Goal: Communication & Community: Answer question/provide support

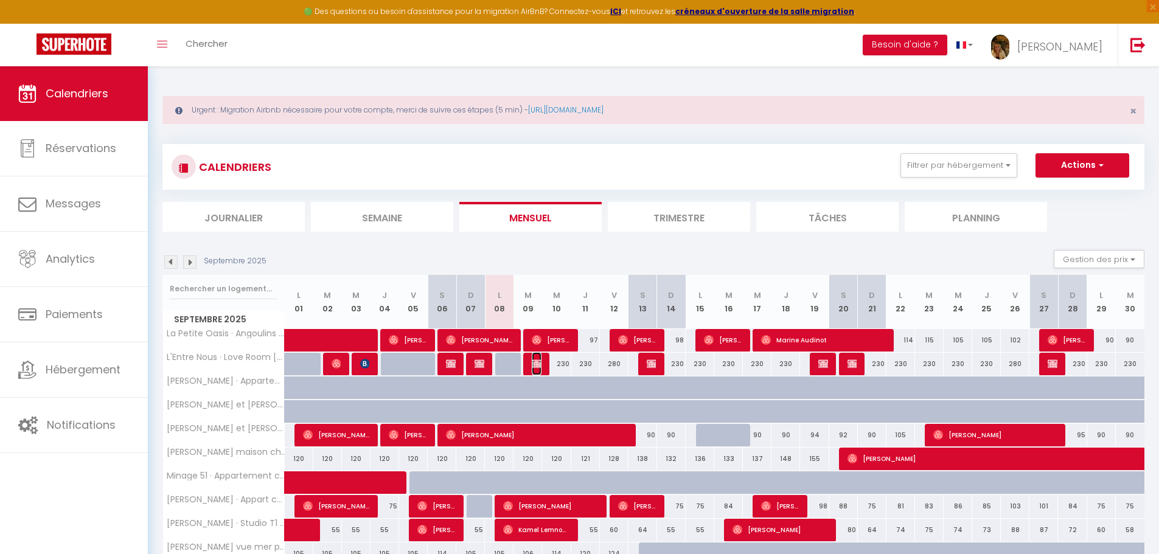
click at [539, 368] on img at bounding box center [537, 364] width 10 height 10
select select "OK"
select select "0"
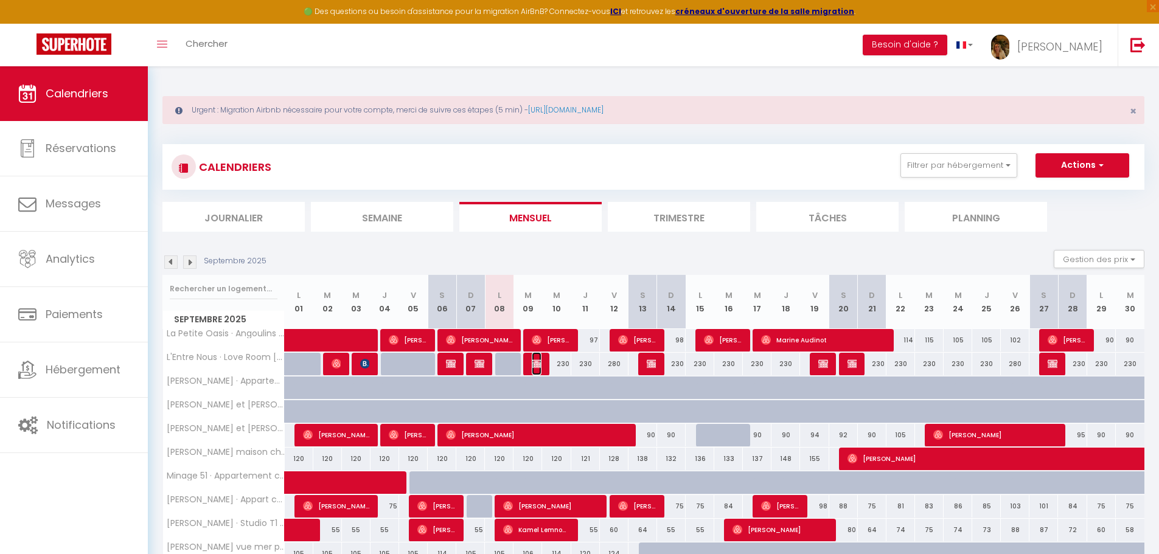
select select "1"
select select
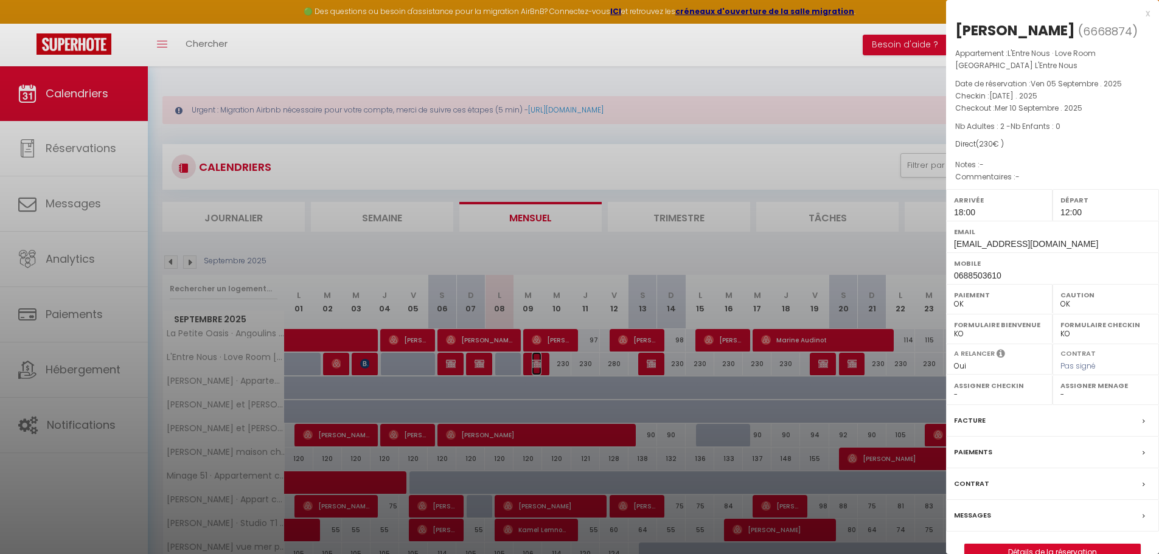
select select "38009"
select select "38010"
click at [1078, 550] on link "Détails de la réservation" at bounding box center [1052, 552] width 175 height 16
select select
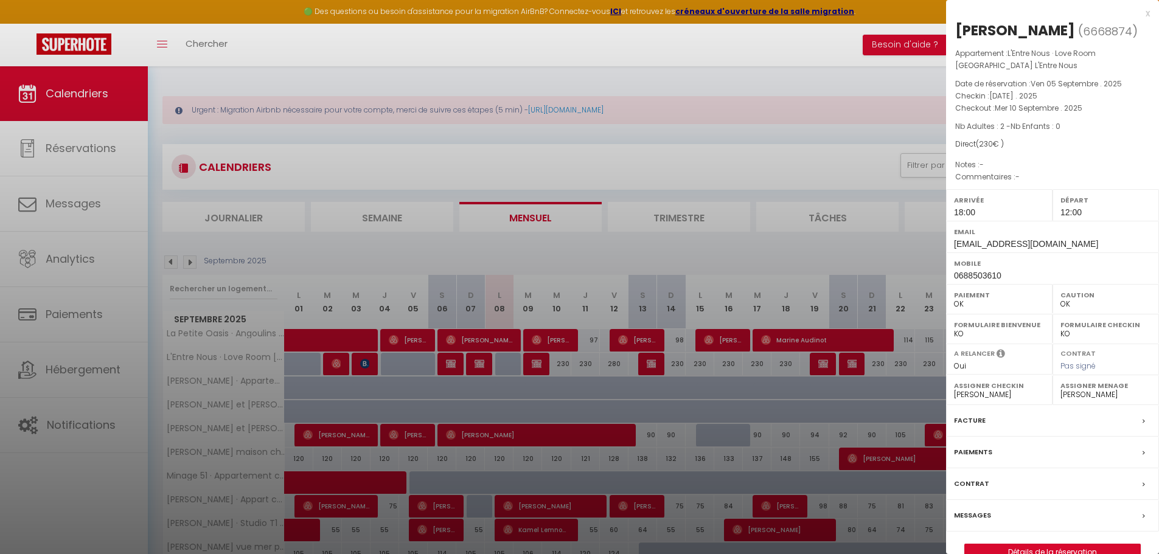
select select
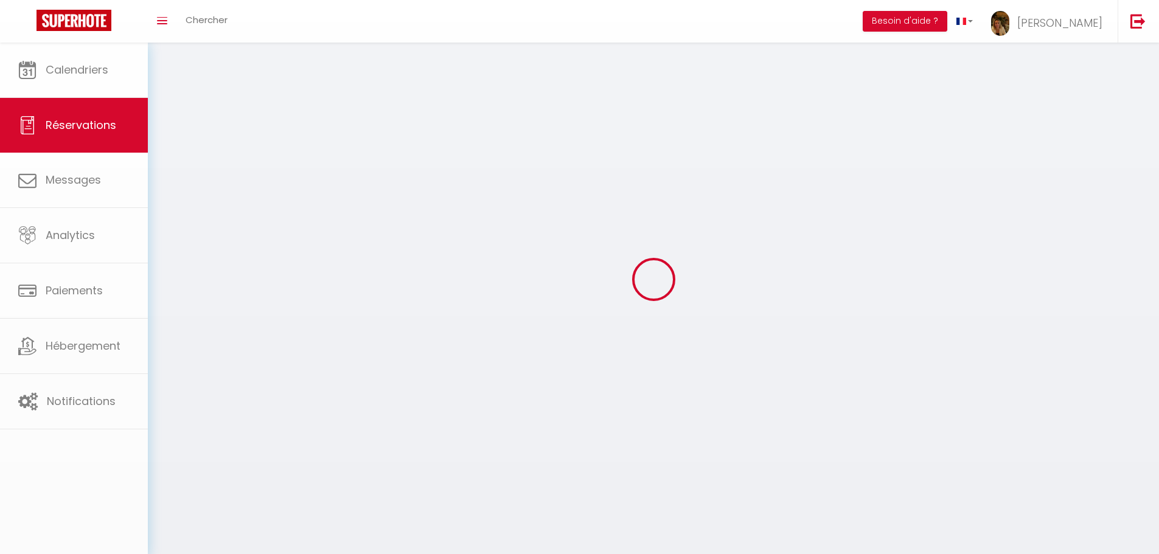
select select
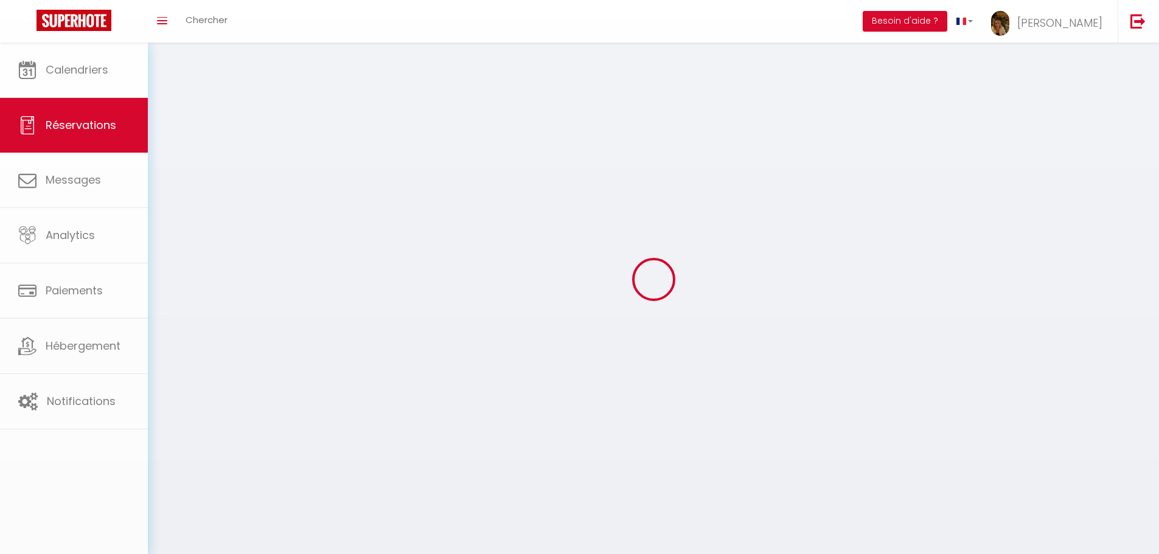
select select
checkbox input "false"
select select
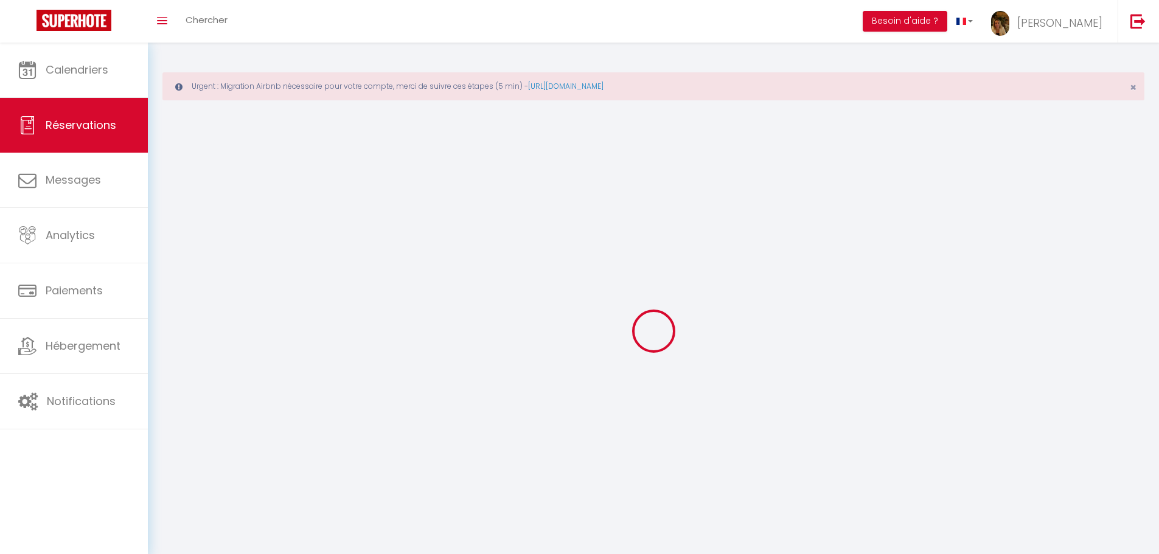
select select
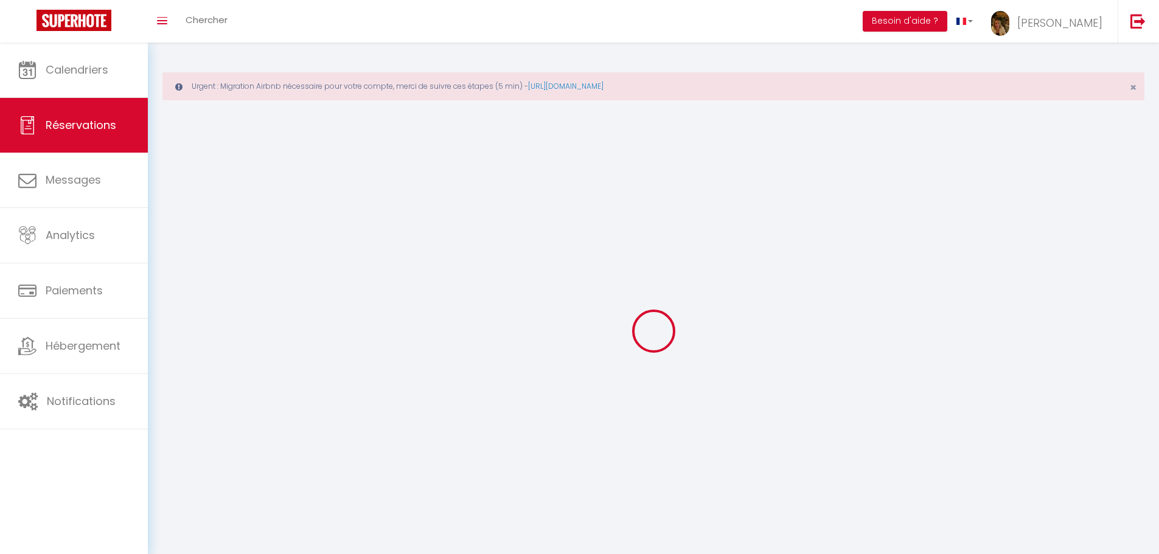
select select
checkbox input "false"
select select
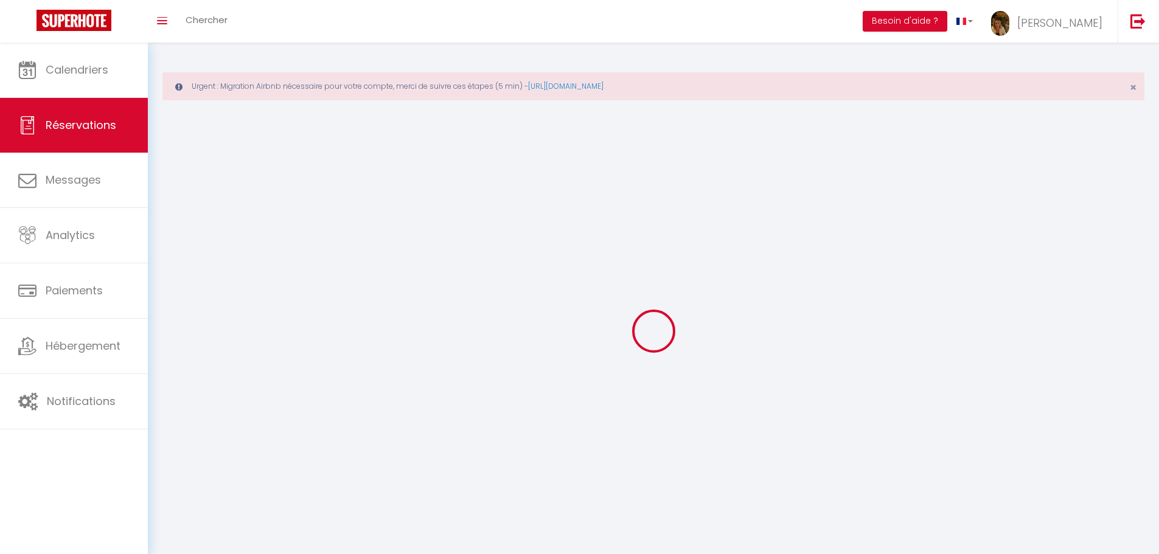
select select
checkbox input "false"
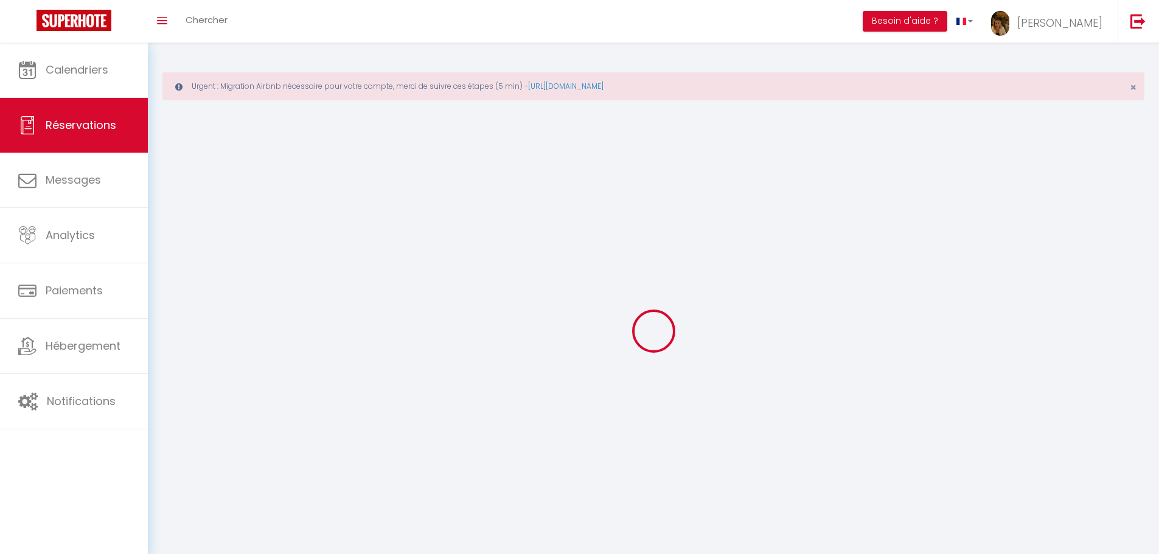
select select
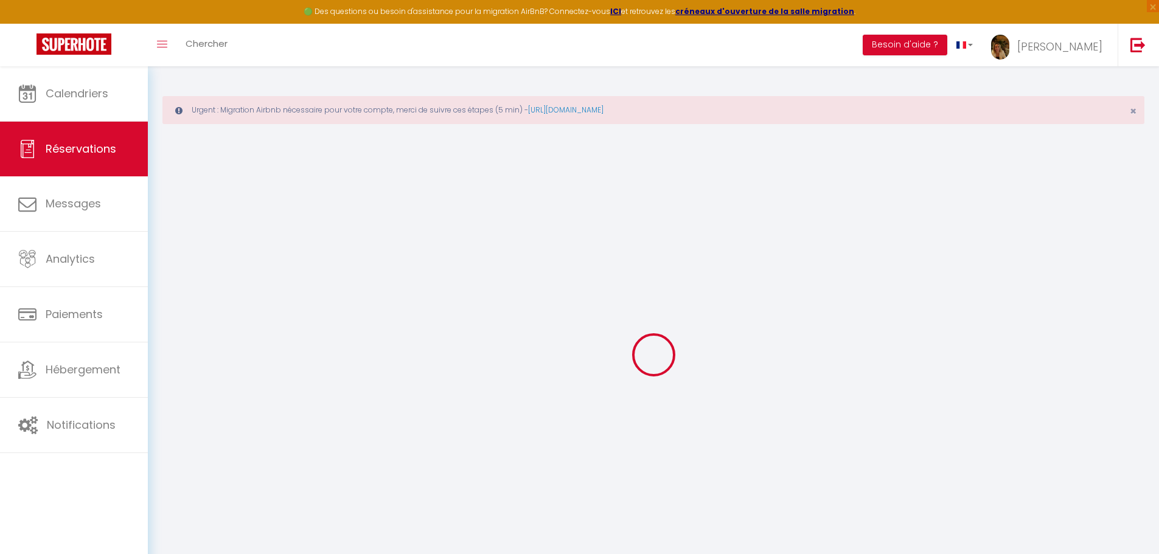
select select
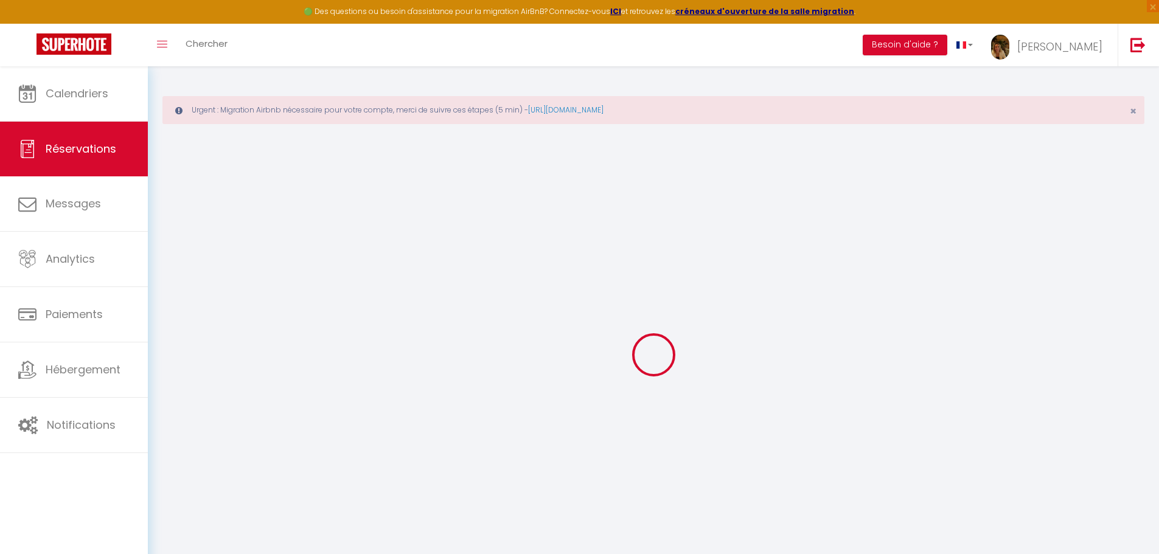
select select
checkbox input "false"
type input "[PERSON_NAME]"
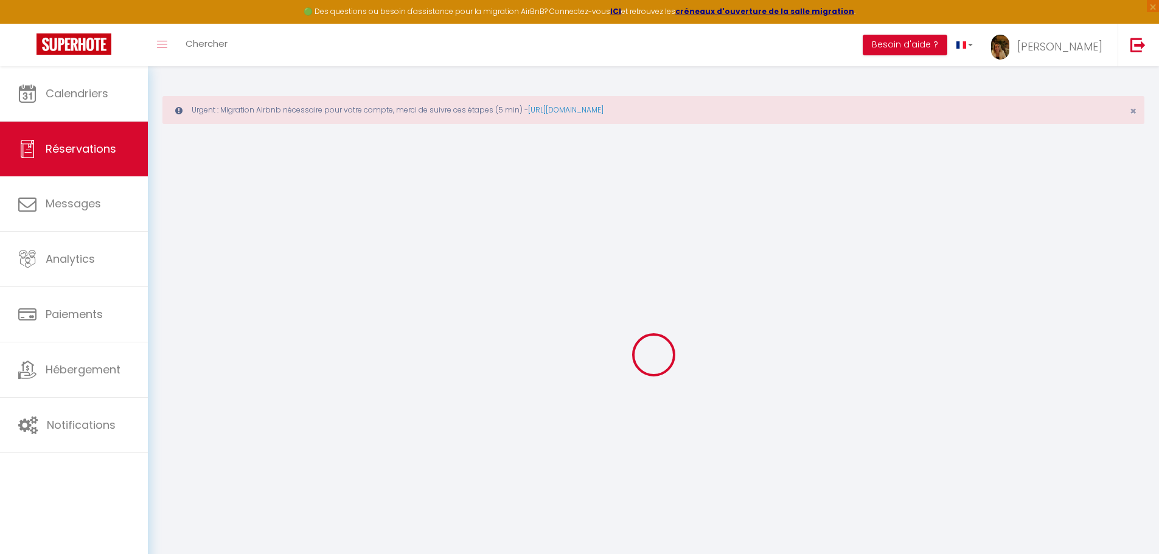
type input "[EMAIL_ADDRESS][DOMAIN_NAME]"
type input "0688503610"
type input "79210"
type input "[STREET_ADDRESS]"
type input "Saint [PERSON_NAME]"
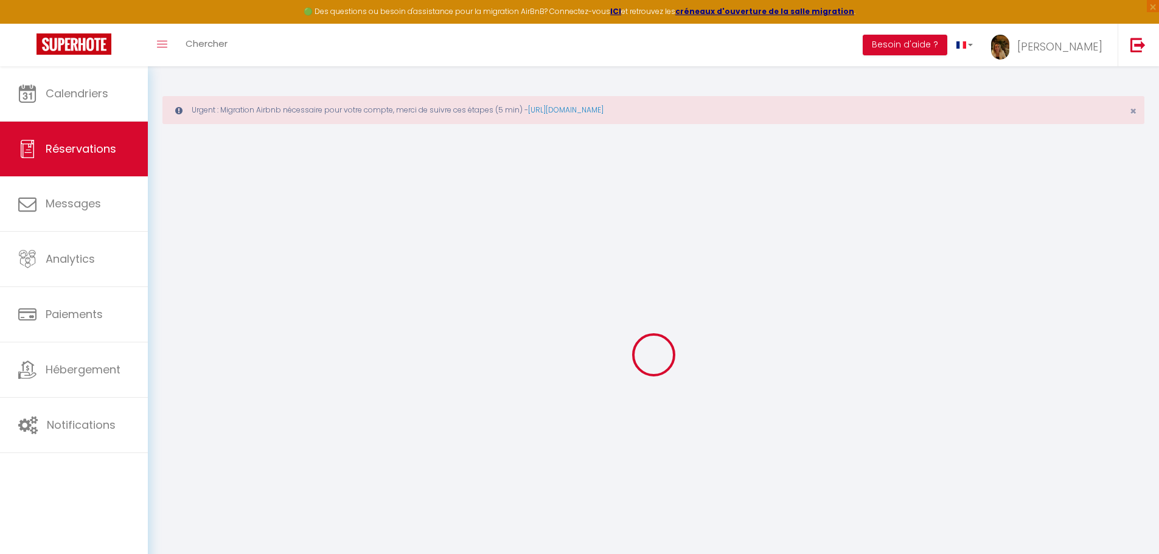
select select "FR"
select select "56339"
select select "1"
type input "[DATE]"
select select
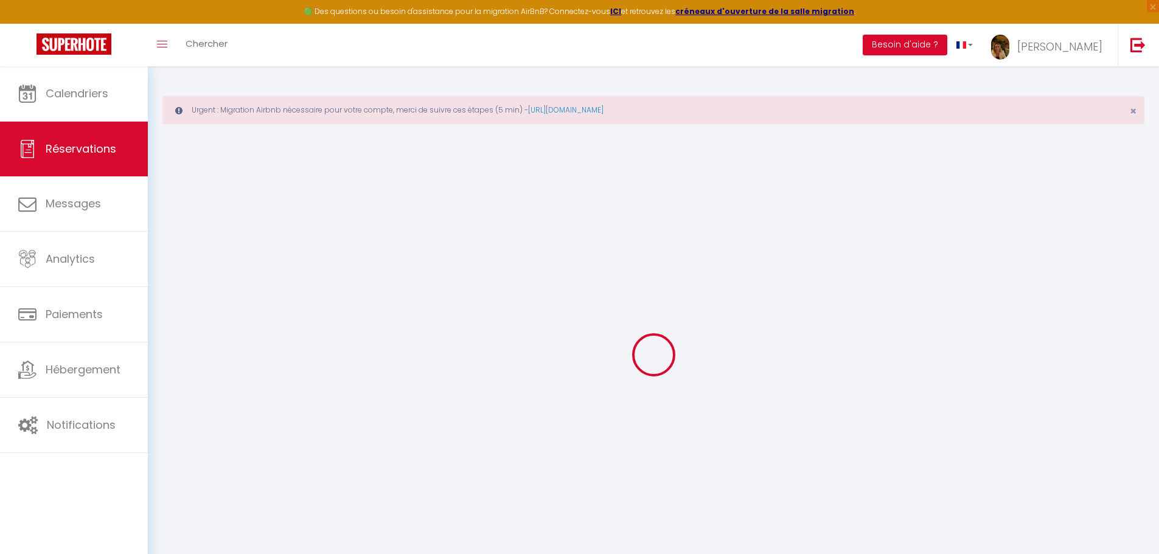
type input "Mer 10 Septembre 2025"
select select
type input "2"
select select "12"
select select "15"
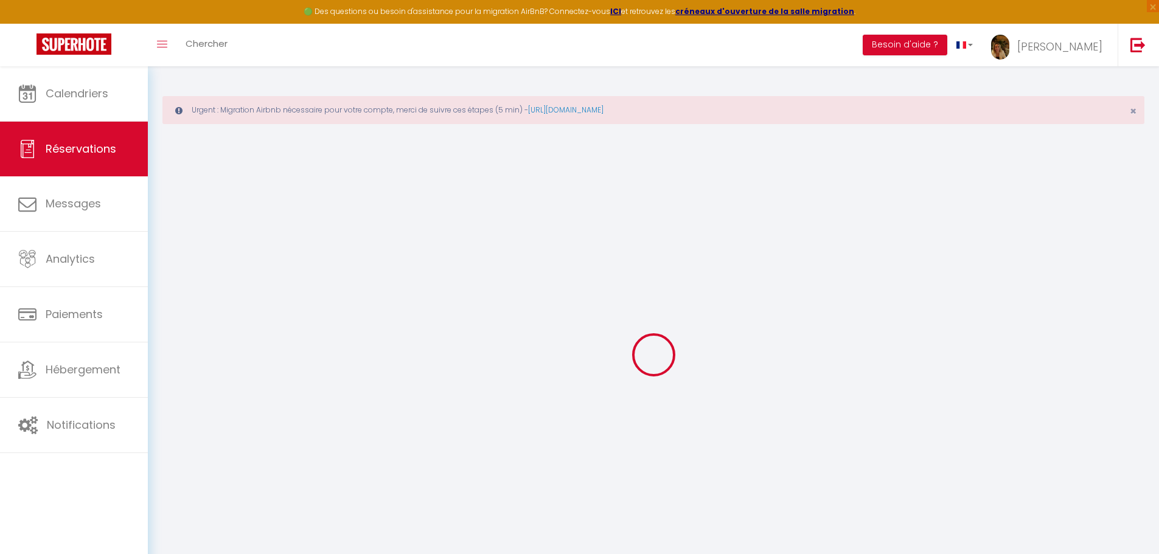
type input "230"
checkbox input "false"
type input "0"
type input "40"
type input "0"
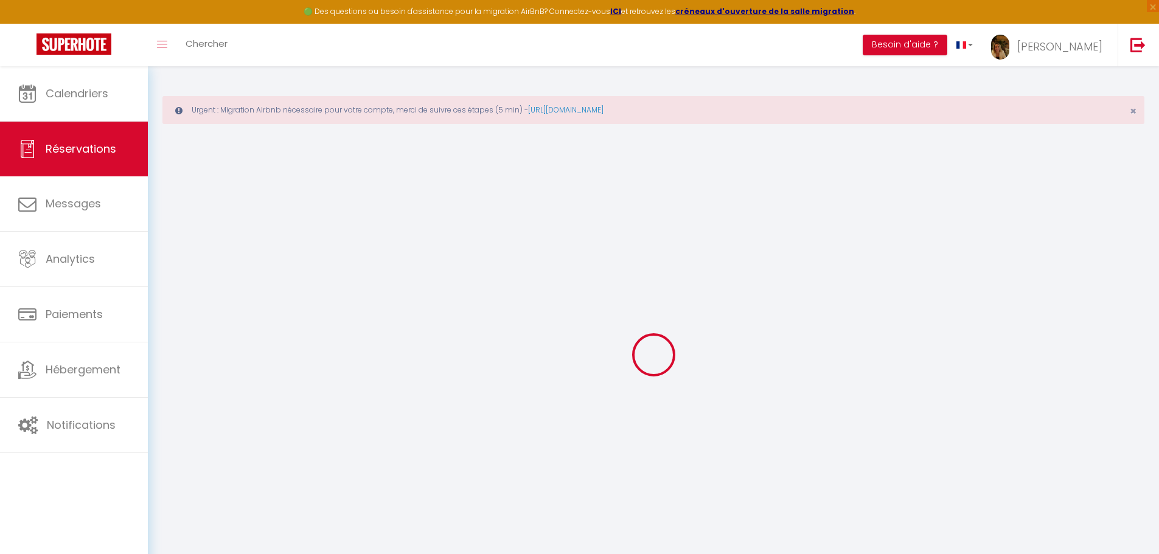
type input "0"
select select
checkbox input "false"
select select
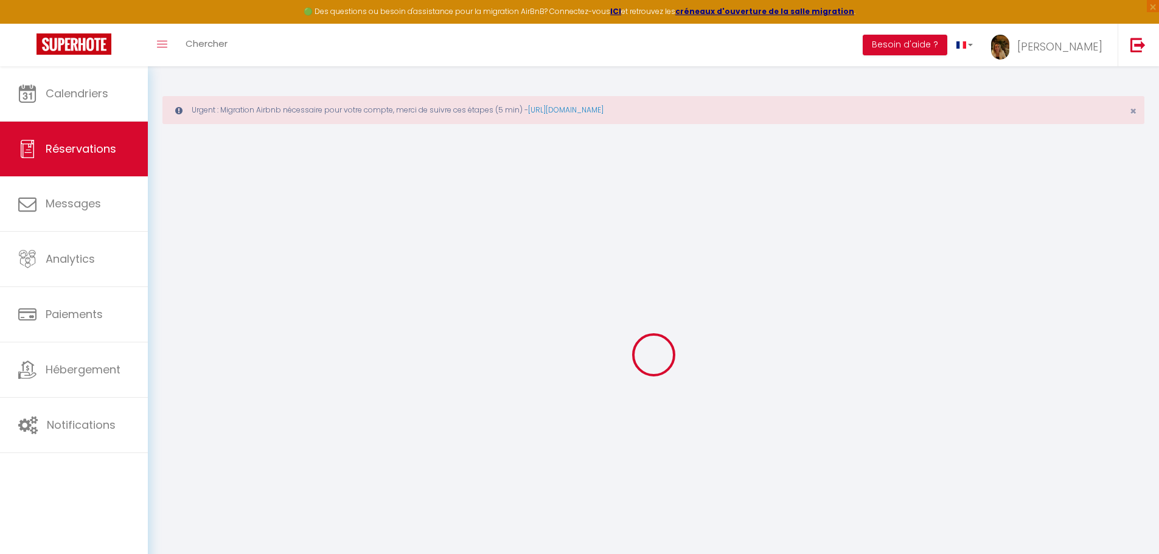
select select
checkbox input "false"
select select
checkbox input "false"
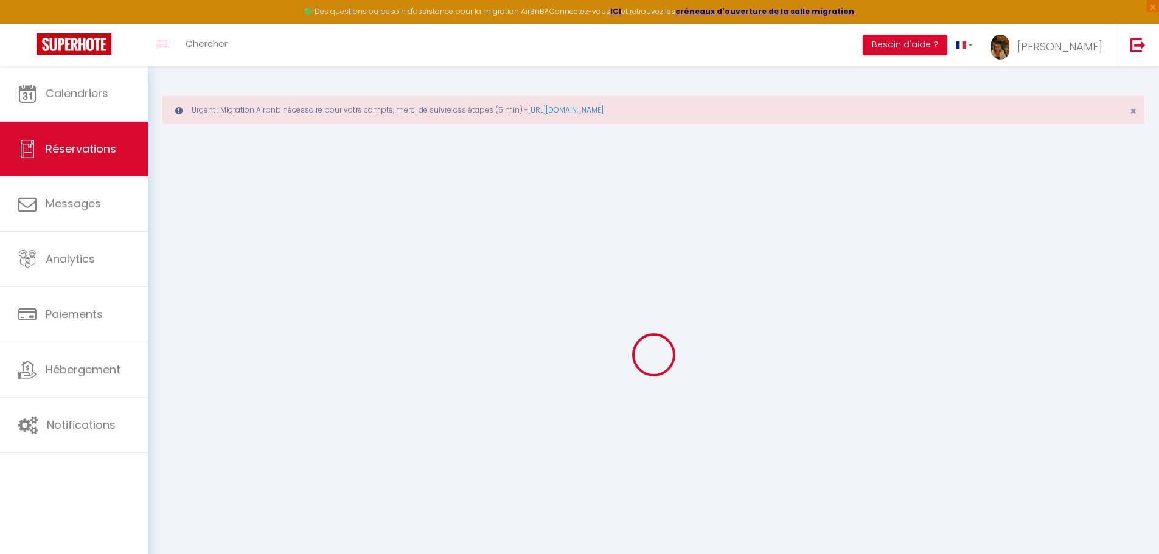
select select
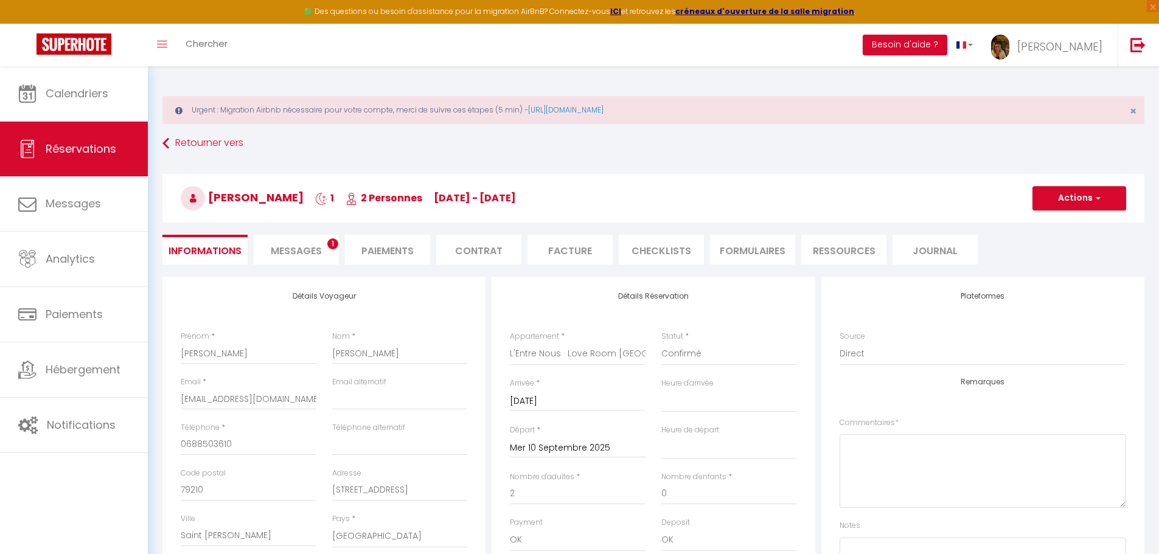
checkbox input "false"
select select "18:00"
select select "12:00"
click at [319, 246] on span "Messages" at bounding box center [296, 251] width 51 height 14
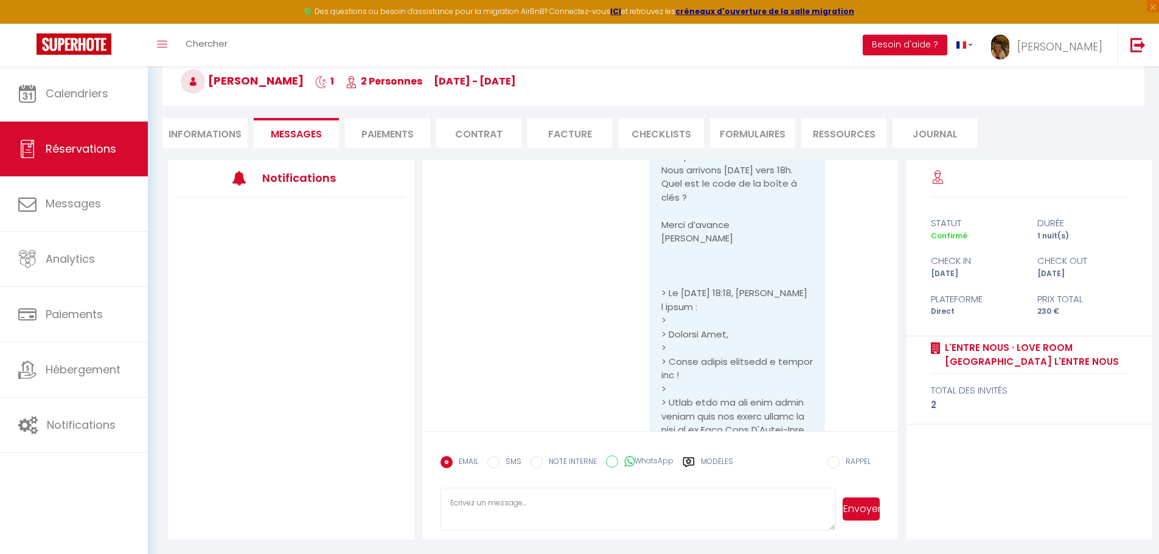
scroll to position [1733, 0]
click at [532, 503] on textarea at bounding box center [638, 509] width 396 height 43
type textarea "Bonsoir, Merci de votre message. Vous aurez le code de la boite à clés [DATE] p…"
click at [869, 508] on button "Envoyer" at bounding box center [860, 509] width 37 height 23
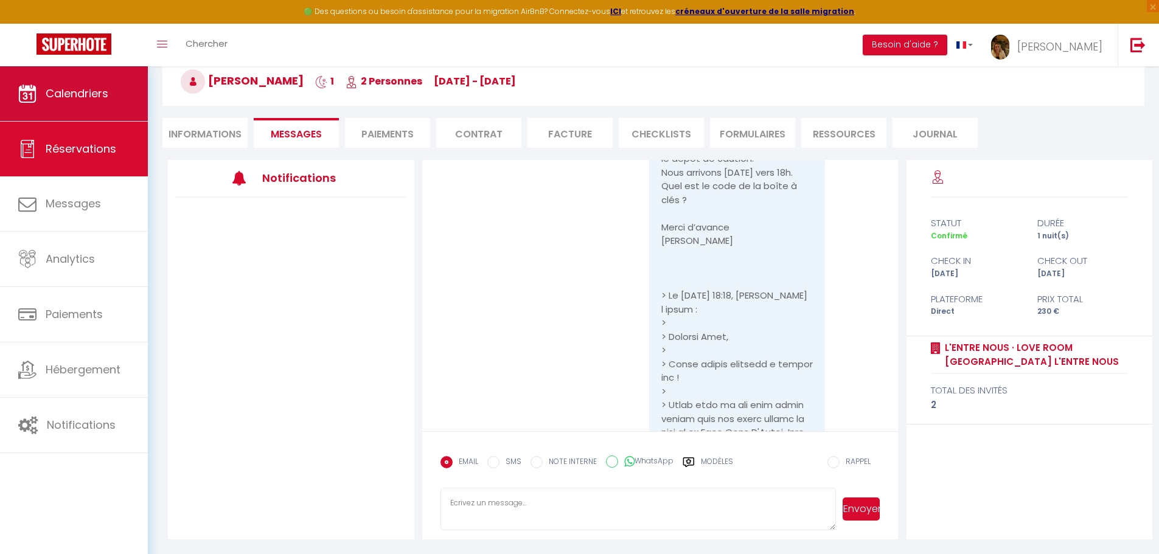
scroll to position [0, 0]
click at [99, 103] on link "Calendriers" at bounding box center [74, 93] width 148 height 55
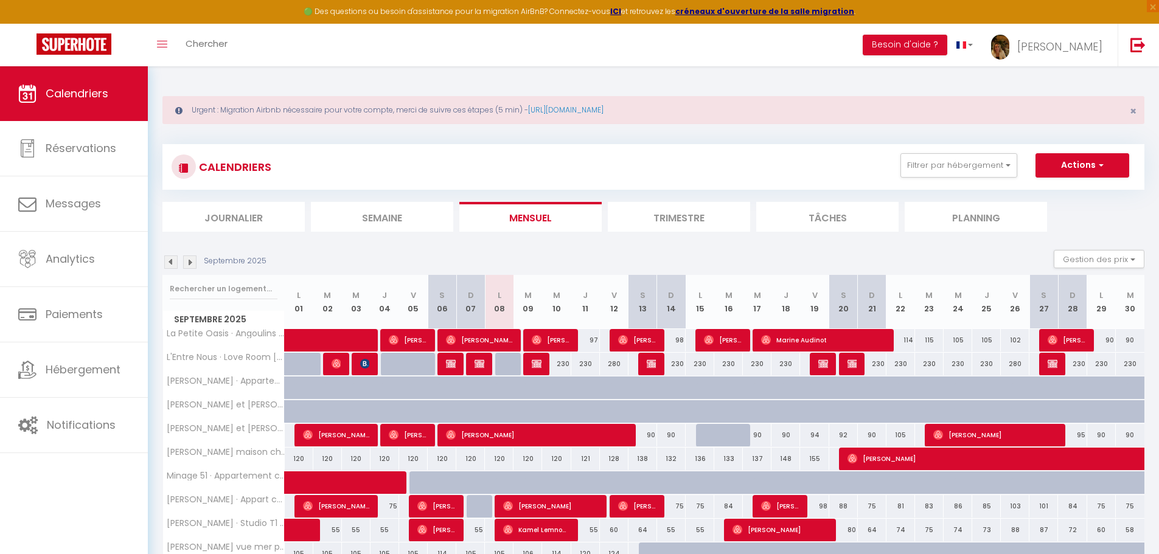
click at [658, 361] on div "230" at bounding box center [671, 364] width 29 height 23
type input "230"
type input "Dim 14 Septembre 2025"
type input "Lun 15 Septembre 2025"
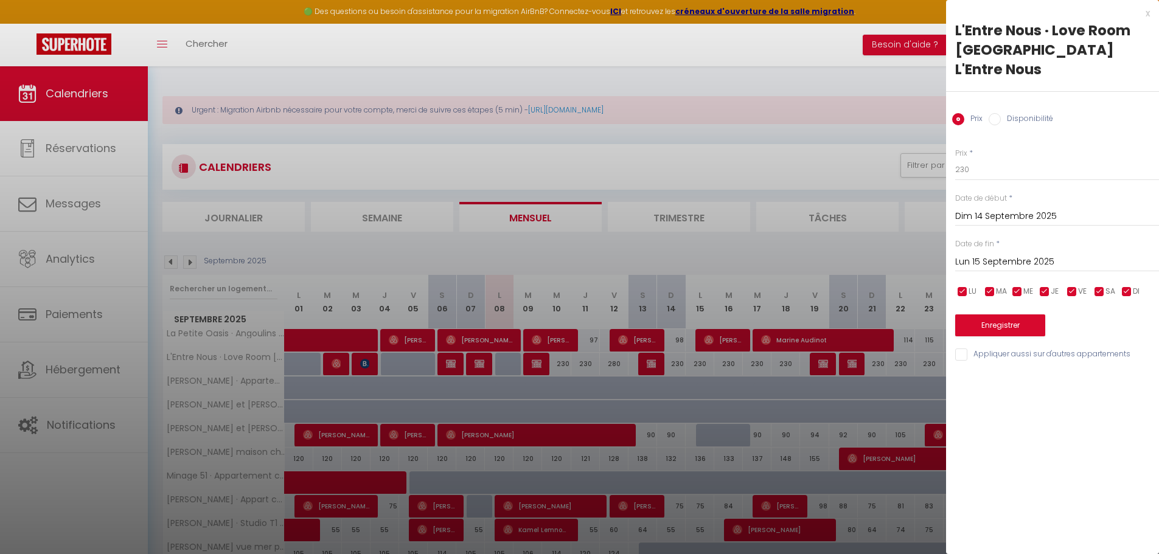
click at [648, 358] on div at bounding box center [579, 277] width 1159 height 554
select select
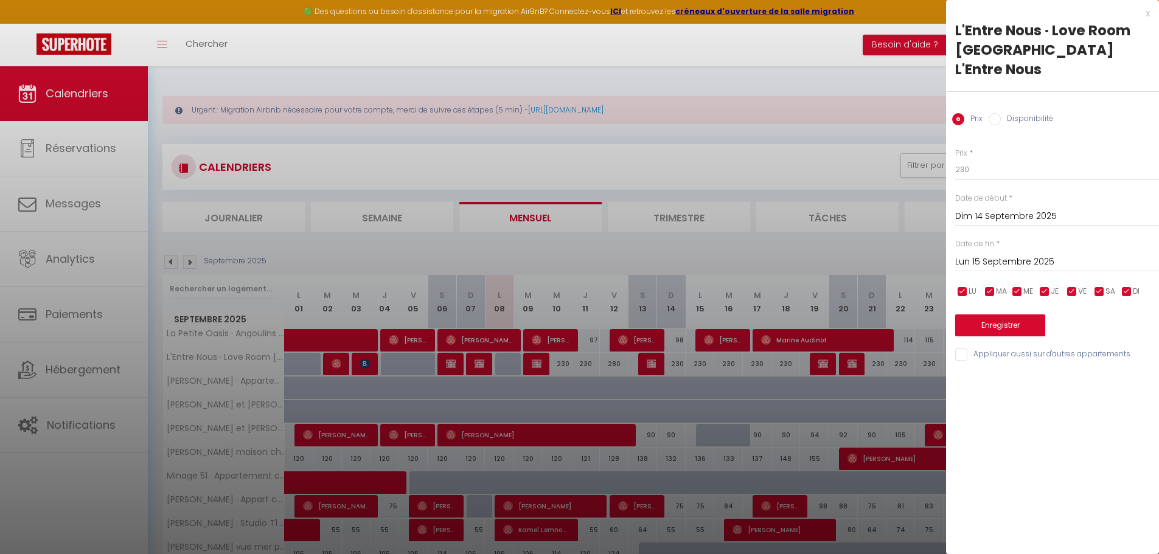
select select
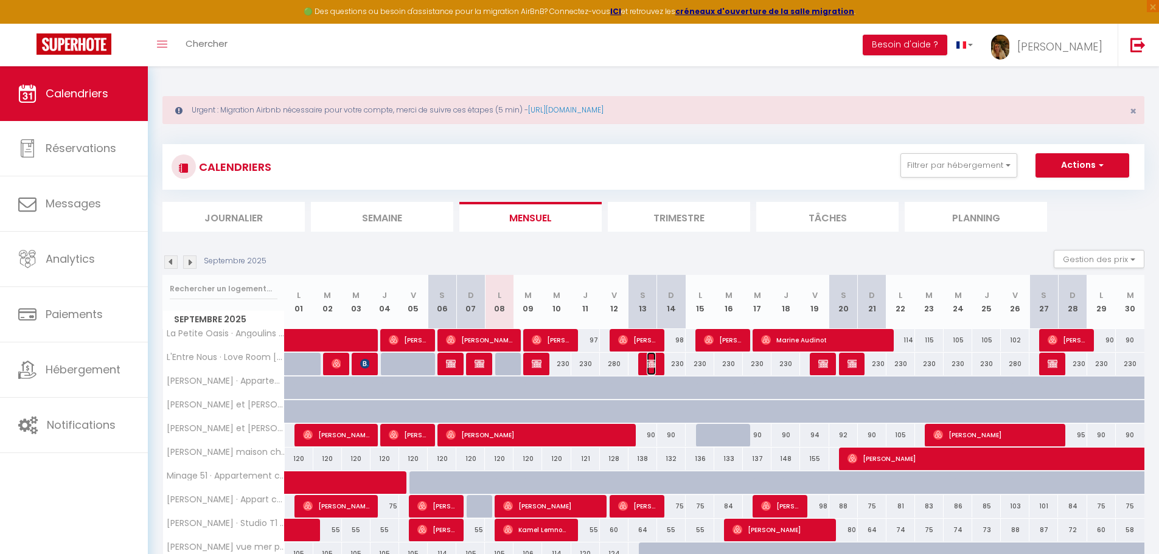
click at [650, 361] on img at bounding box center [652, 364] width 10 height 10
select select "OK"
select select "KO"
select select "0"
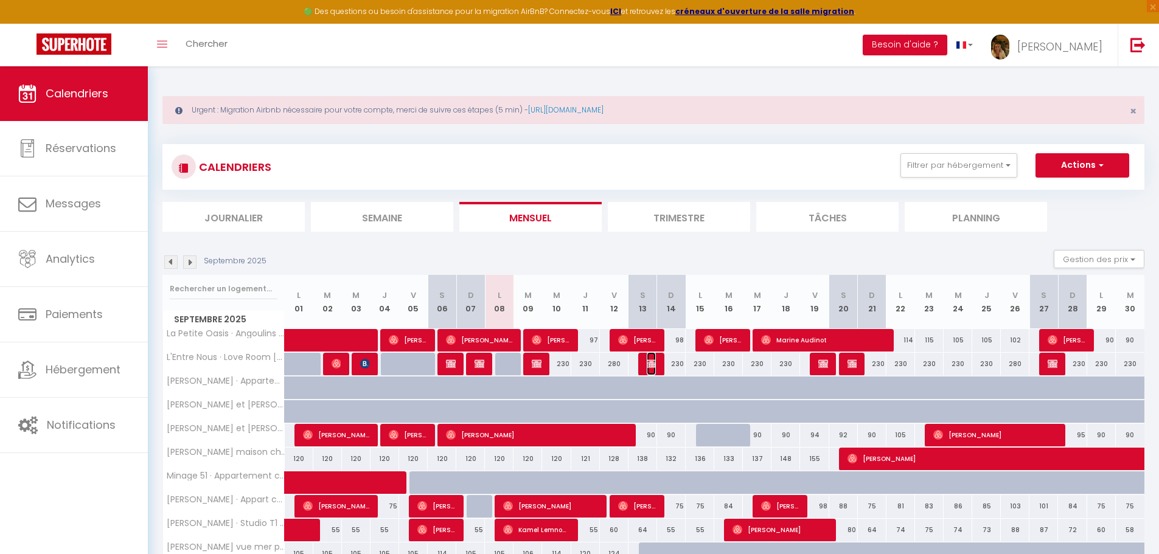
select select "1"
select select
